Goal: Communication & Community: Answer question/provide support

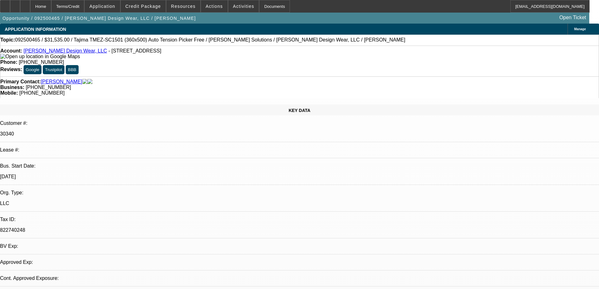
select select "0"
select select "2"
select select "0.1"
select select "4"
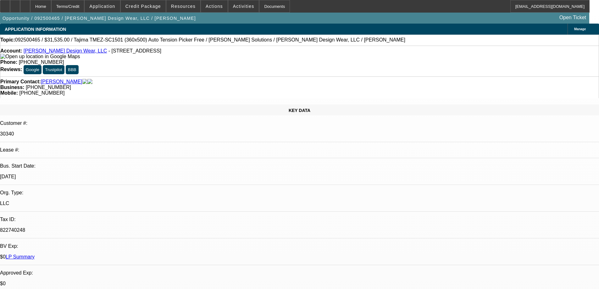
drag, startPoint x: 421, startPoint y: 91, endPoint x: 423, endPoint y: 108, distance: 17.2
radio input "true"
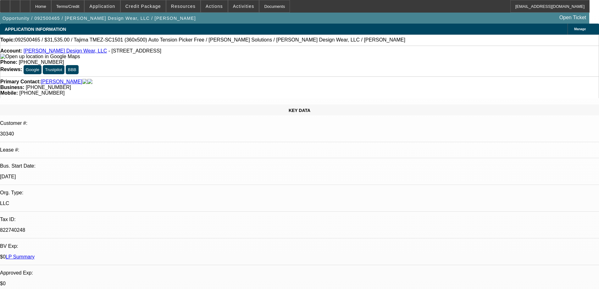
drag, startPoint x: 518, startPoint y: 107, endPoint x: 527, endPoint y: 109, distance: 9.9
type textarea "GOOD CUSTOMER, [GEOGRAPHIC_DATA]. NO ISSUES AT ALL."
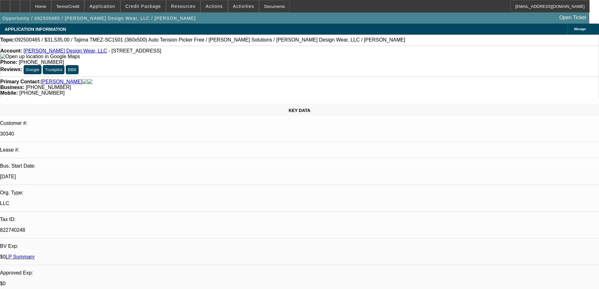
radio input "false"
radio input "true"
